Goal: Information Seeking & Learning: Find contact information

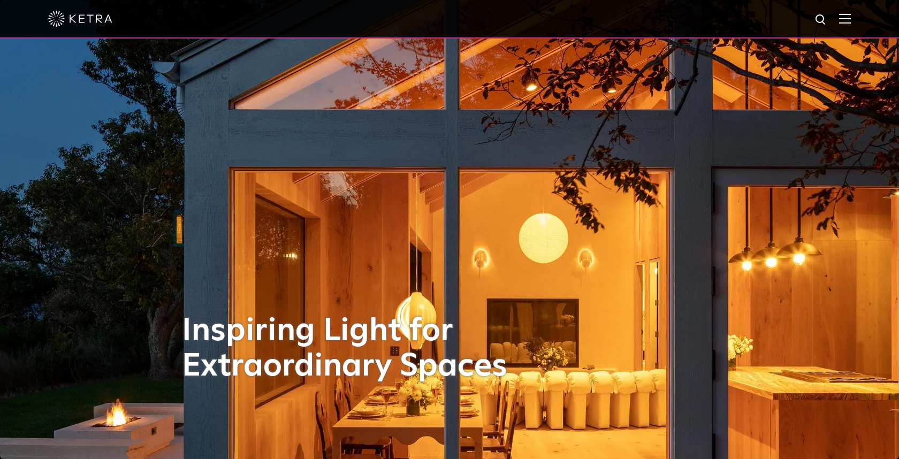
click at [847, 15] on img at bounding box center [845, 18] width 12 height 10
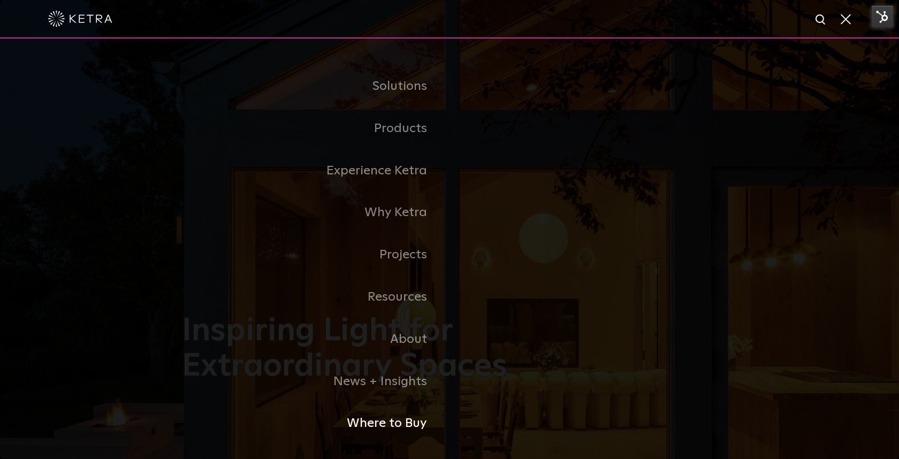
click at [365, 426] on link "Where to Buy" at bounding box center [316, 423] width 268 height 42
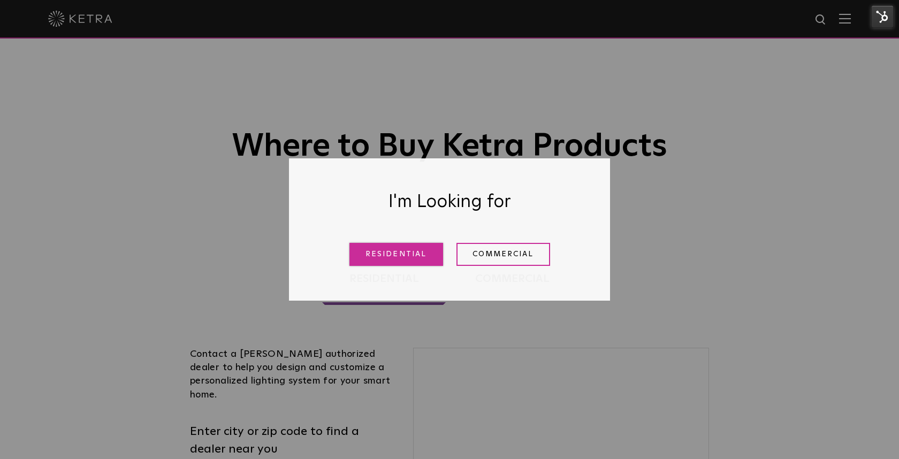
click at [402, 262] on link "Residential" at bounding box center [396, 254] width 94 height 23
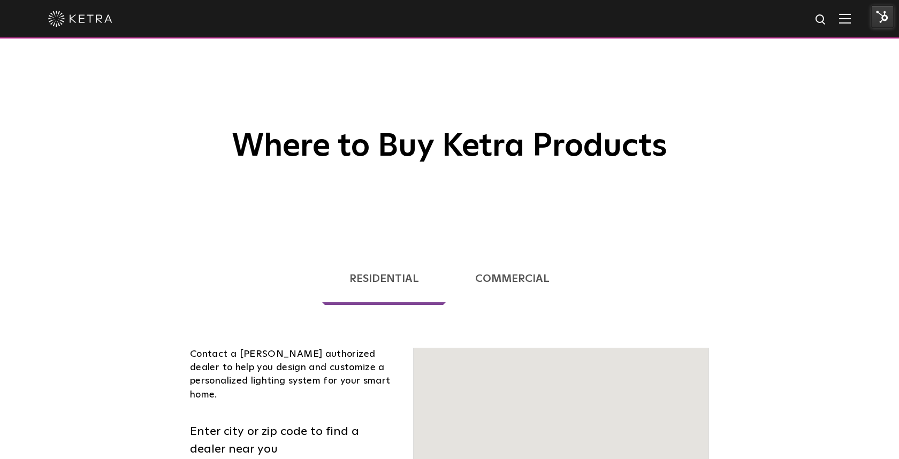
scroll to position [273, 0]
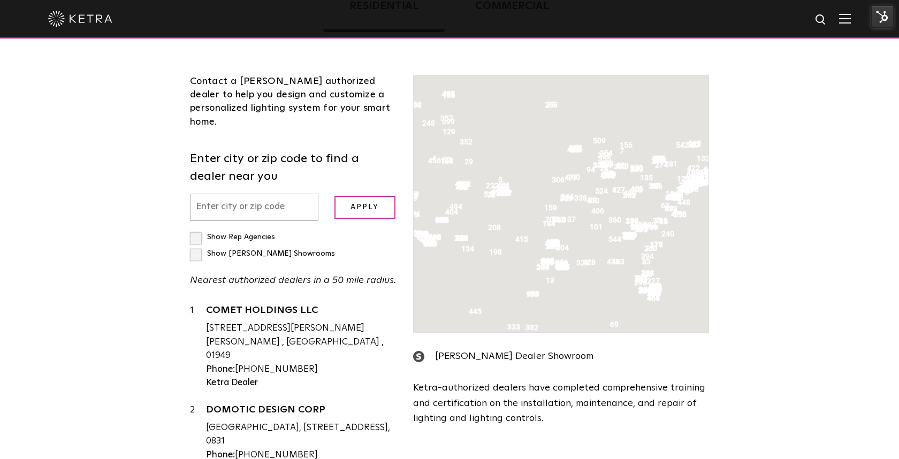
click at [272, 194] on input "text" at bounding box center [254, 207] width 128 height 27
paste input "[URL][DOMAIN_NAME]"
type input "[URL][DOMAIN_NAME]"
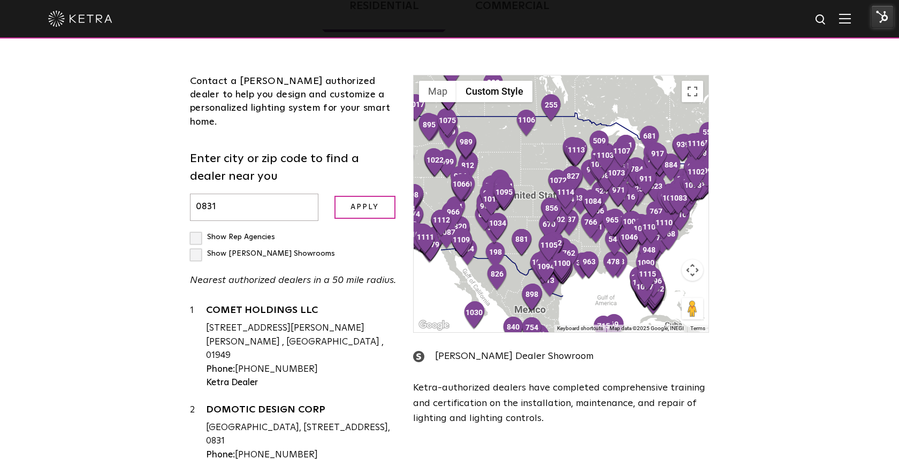
type input "0831"
click at [334, 196] on input "Apply" at bounding box center [364, 207] width 61 height 23
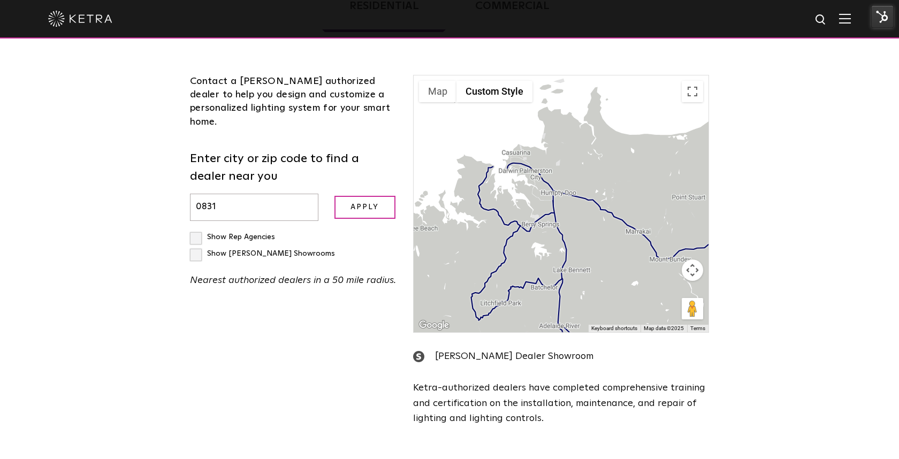
drag, startPoint x: 482, startPoint y: 253, endPoint x: 473, endPoint y: 245, distance: 12.1
click at [473, 245] on div at bounding box center [561, 203] width 295 height 257
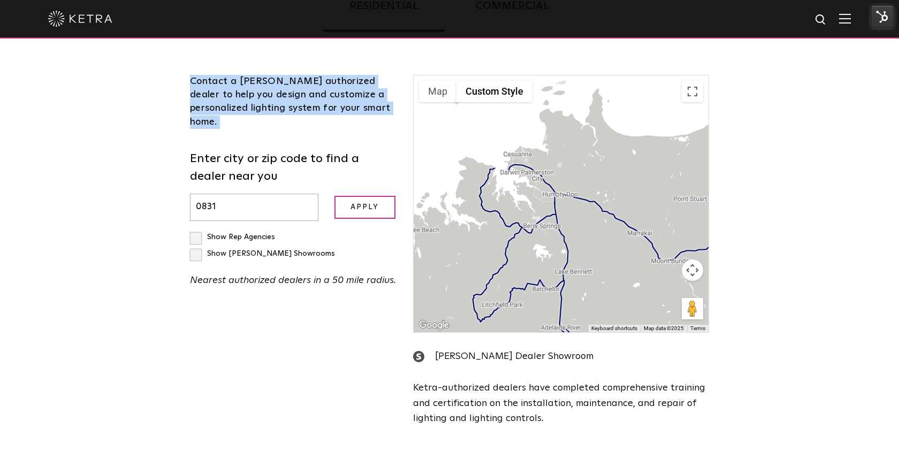
drag, startPoint x: 284, startPoint y: 124, endPoint x: 162, endPoint y: 72, distance: 133.1
click at [162, 72] on div "Loading... Residential Commercial Contact a [PERSON_NAME] authorized dealer to …" at bounding box center [449, 215] width 899 height 508
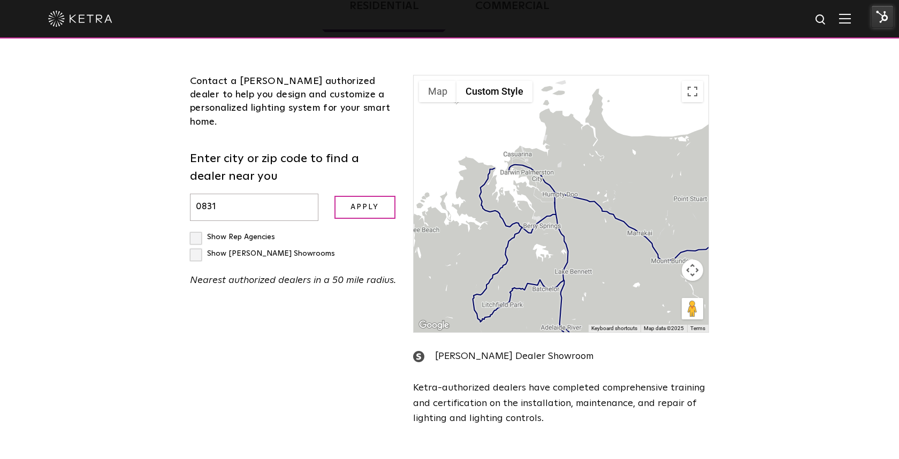
click at [162, 72] on div "Loading... Residential Commercial Contact a [PERSON_NAME] authorized dealer to …" at bounding box center [449, 215] width 899 height 508
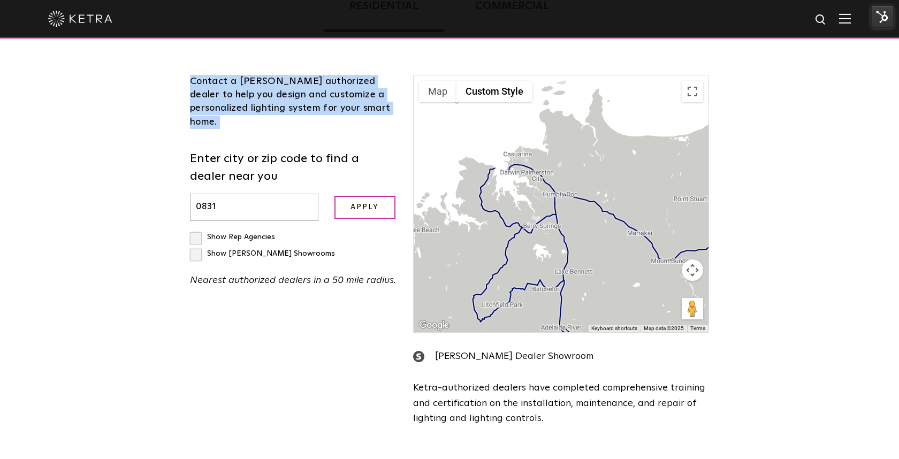
drag, startPoint x: 162, startPoint y: 72, endPoint x: 365, endPoint y: 116, distance: 208.5
click at [396, 118] on div "Loading... Residential Commercial Contact a [PERSON_NAME] authorized dealer to …" at bounding box center [449, 215] width 899 height 508
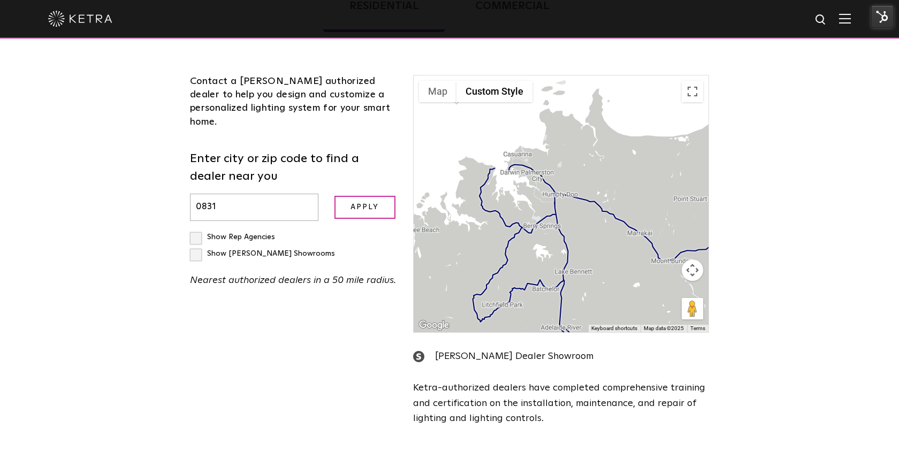
click at [338, 110] on div "Contact a [PERSON_NAME] authorized dealer to help you design and customize a pe…" at bounding box center [293, 102] width 207 height 54
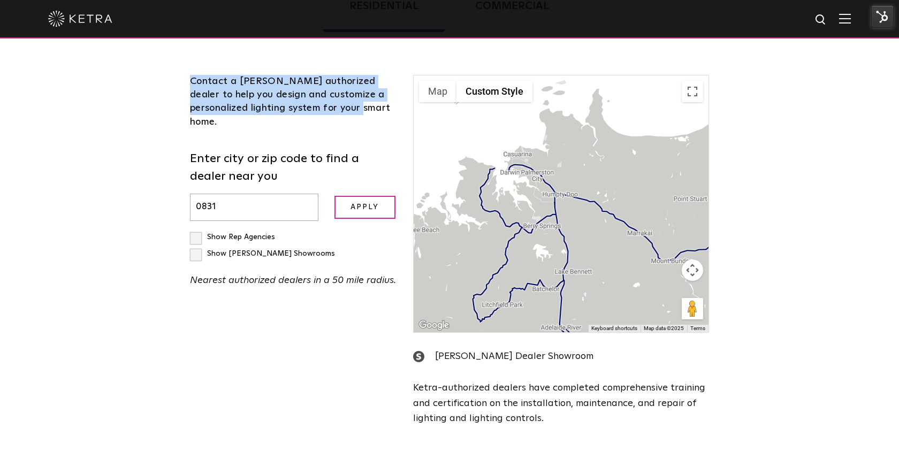
drag, startPoint x: 338, startPoint y: 110, endPoint x: 84, endPoint y: 62, distance: 258.6
click at [84, 63] on div "Loading... Residential Commercial Contact a [PERSON_NAME] authorized dealer to …" at bounding box center [449, 215] width 899 height 508
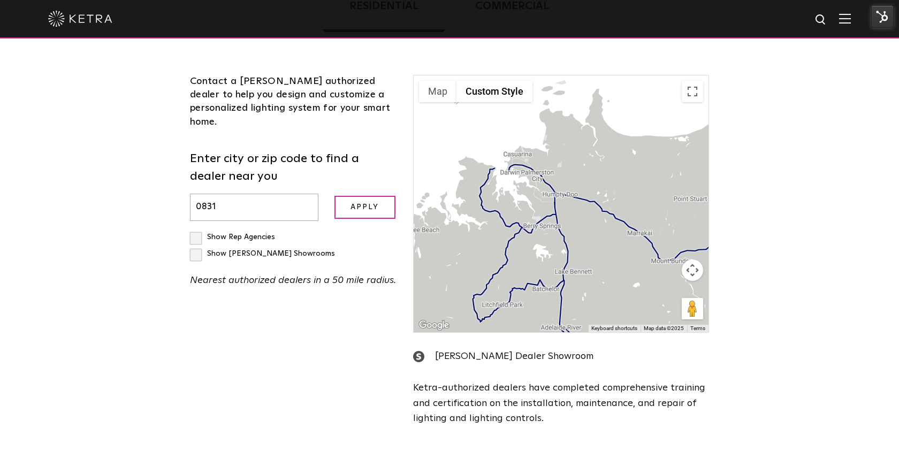
click at [84, 62] on div "Loading... Residential Commercial Contact a [PERSON_NAME] authorized dealer to …" at bounding box center [449, 215] width 899 height 508
click at [286, 194] on input "0831" at bounding box center [254, 207] width 128 height 27
click at [241, 200] on input "0831" at bounding box center [254, 207] width 128 height 27
type input "[GEOGRAPHIC_DATA]"
click at [346, 197] on input "Apply" at bounding box center [364, 207] width 61 height 23
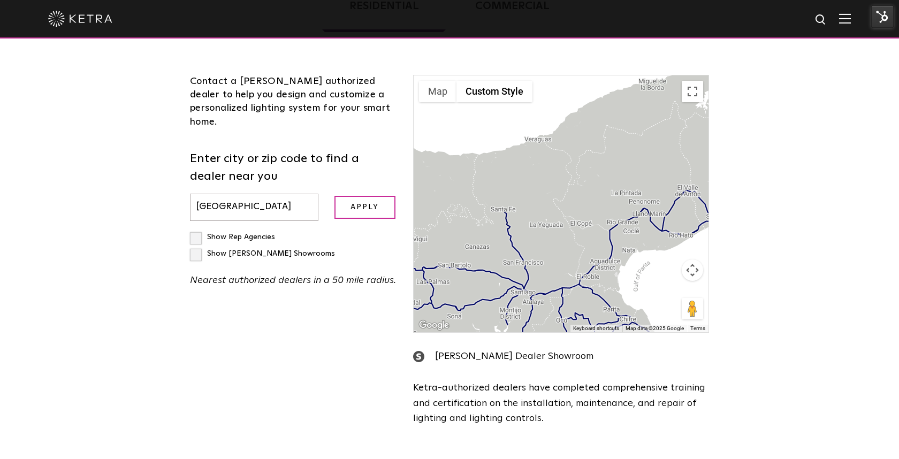
click at [280, 198] on input "[GEOGRAPHIC_DATA]" at bounding box center [254, 207] width 128 height 27
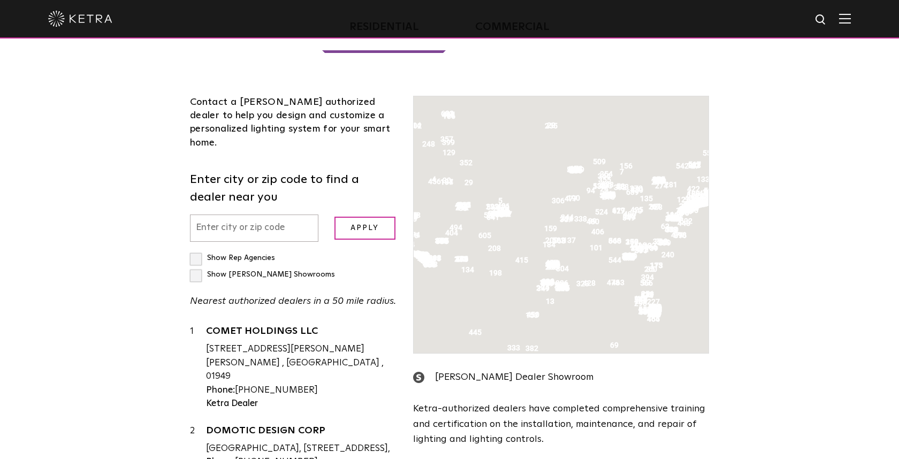
click at [272, 215] on input "text" at bounding box center [254, 228] width 128 height 27
click at [334, 217] on input "Apply" at bounding box center [364, 228] width 61 height 23
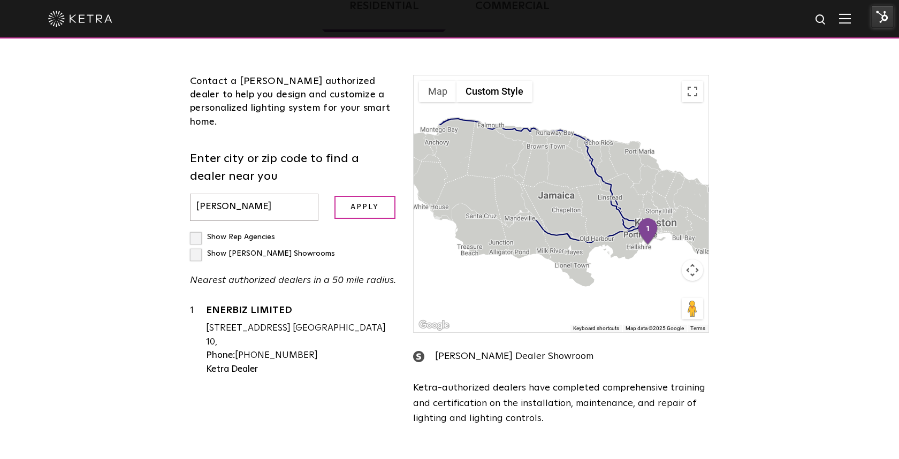
scroll to position [272, 0]
click at [209, 195] on input "Jamica" at bounding box center [254, 208] width 128 height 27
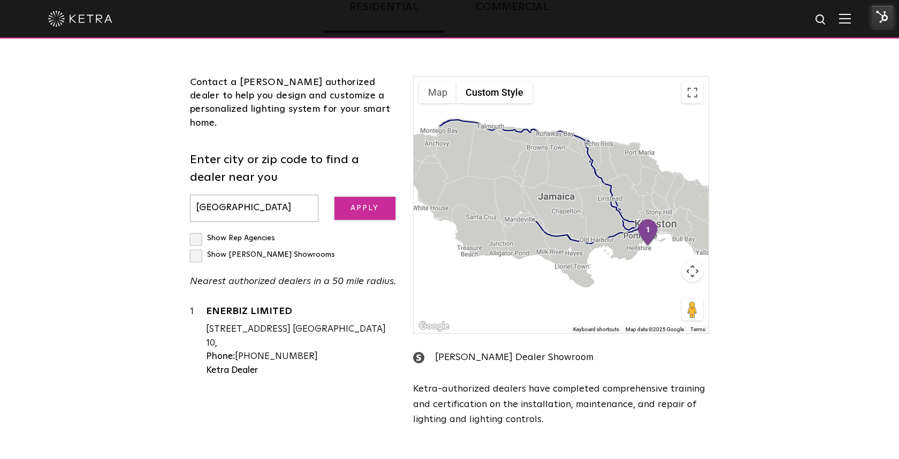
click at [369, 197] on input "Apply" at bounding box center [364, 208] width 61 height 23
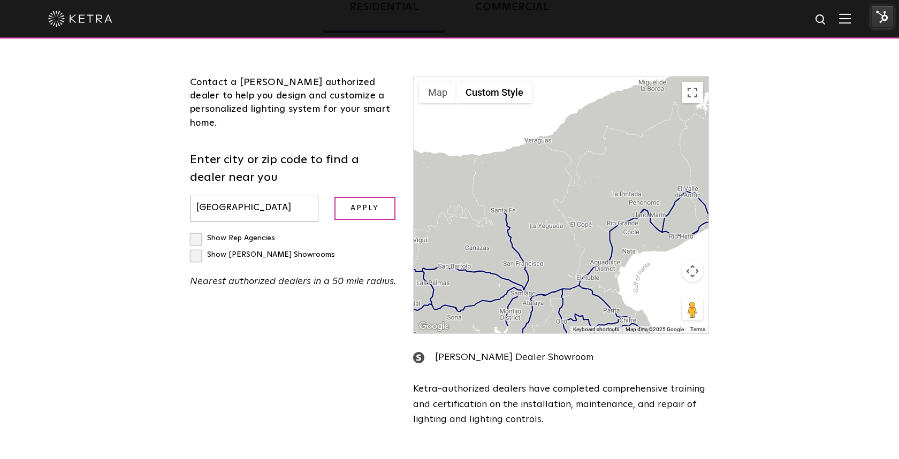
click at [284, 199] on input "[GEOGRAPHIC_DATA]" at bounding box center [254, 208] width 128 height 27
click at [334, 197] on input "Apply" at bounding box center [364, 208] width 61 height 23
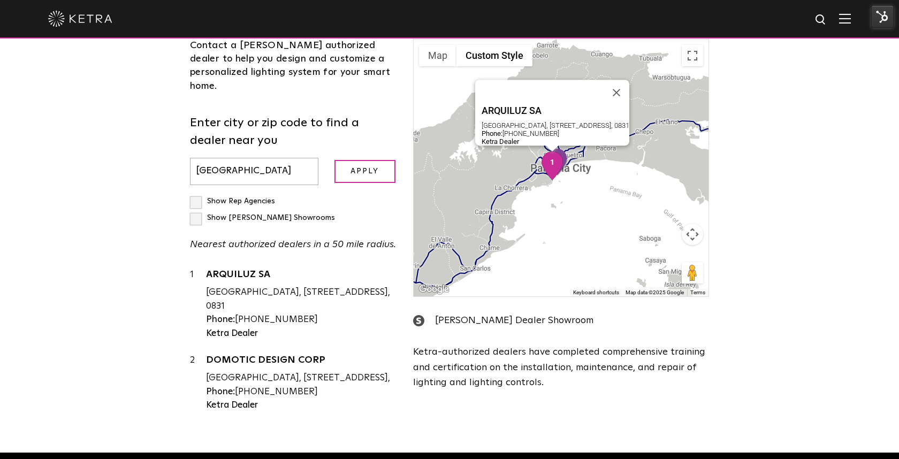
scroll to position [302, 0]
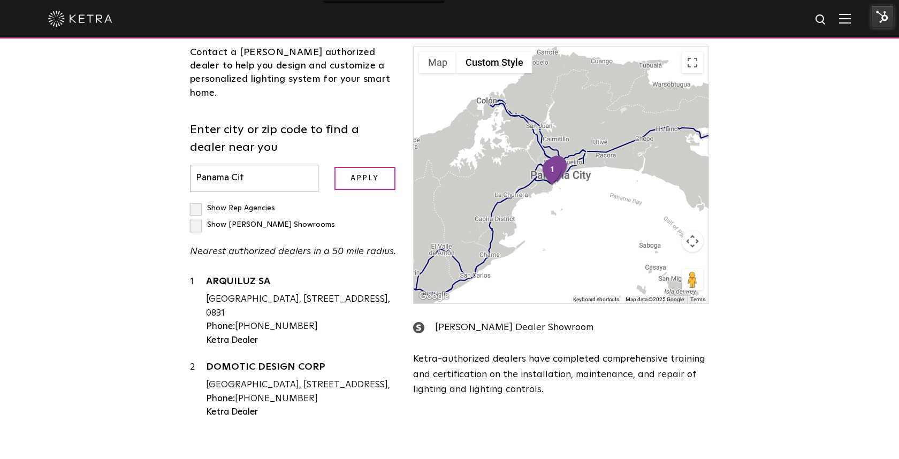
type input "Panama City"
click at [334, 167] on input "Apply" at bounding box center [364, 178] width 61 height 23
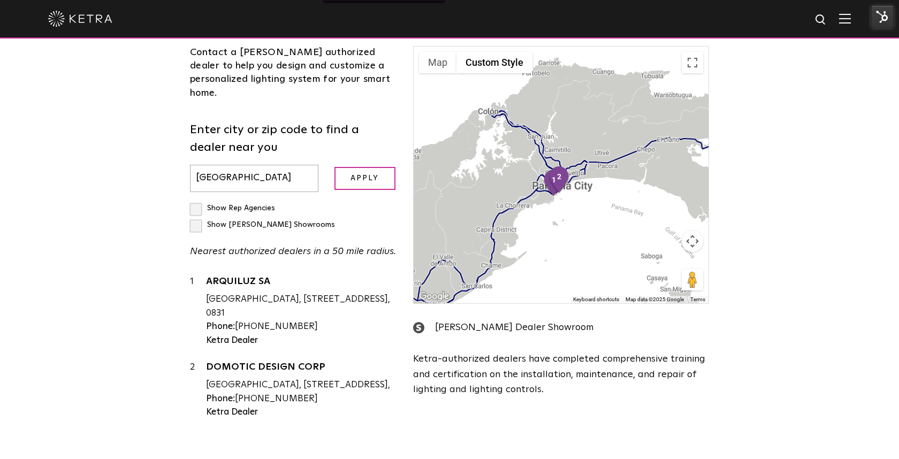
drag, startPoint x: 304, startPoint y: 365, endPoint x: 180, endPoint y: 344, distance: 125.9
click at [180, 344] on div "Residential Commercial Contact a Ketra authorized dealer to help you design and…" at bounding box center [449, 188] width 556 height 512
drag, startPoint x: 197, startPoint y: 354, endPoint x: 325, endPoint y: 410, distance: 139.7
click at [325, 410] on div "1 ARQUILUZ SA SAN FRANCISCO, CALLE 75A ESTE EDIFICIO 97, PANAMA, 0831 Phone: (5…" at bounding box center [293, 353] width 207 height 157
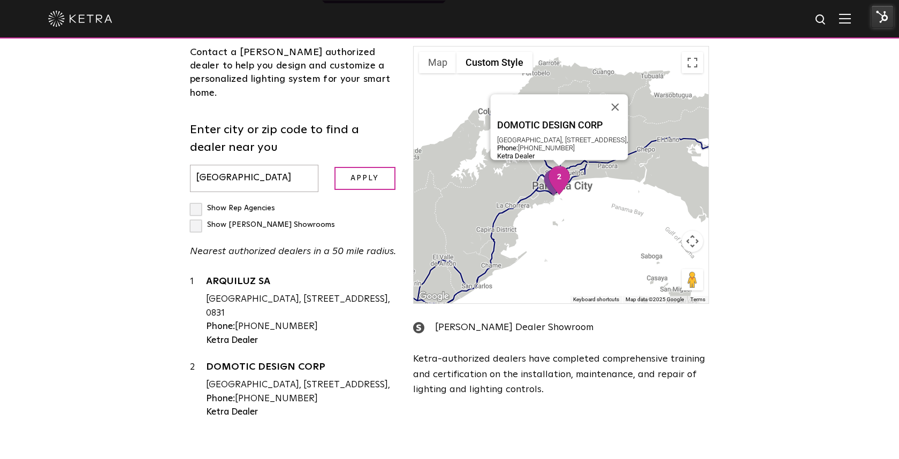
drag, startPoint x: 325, startPoint y: 410, endPoint x: 199, endPoint y: 353, distance: 138.7
click at [199, 353] on div "1 ARQUILUZ SA SAN FRANCISCO, CALLE 75A ESTE EDIFICIO 97, PANAMA, 0831 Phone: (5…" at bounding box center [293, 353] width 207 height 157
click at [199, 361] on div "2" at bounding box center [198, 390] width 16 height 58
drag, startPoint x: 199, startPoint y: 353, endPoint x: 330, endPoint y: 384, distance: 134.3
click at [331, 384] on div "2 DOMOTIC DESIGN CORP Ph Financial Park, Piso 17 Oficina 1733 Costa del Este , …" at bounding box center [293, 390] width 207 height 58
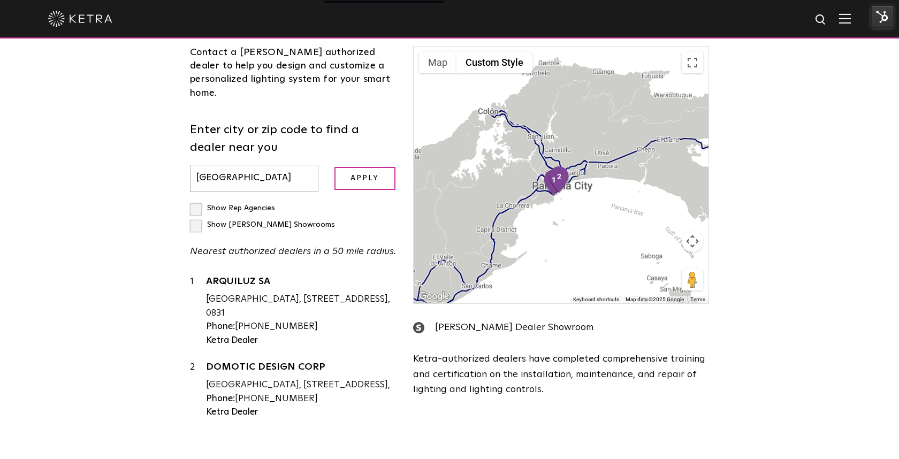
drag, startPoint x: 287, startPoint y: 151, endPoint x: 300, endPoint y: 149, distance: 13.1
click at [300, 149] on form "Enter city or zip code to find a dealer near you Panama City Apply" at bounding box center [293, 156] width 207 height 71
